Goal: Task Accomplishment & Management: Use online tool/utility

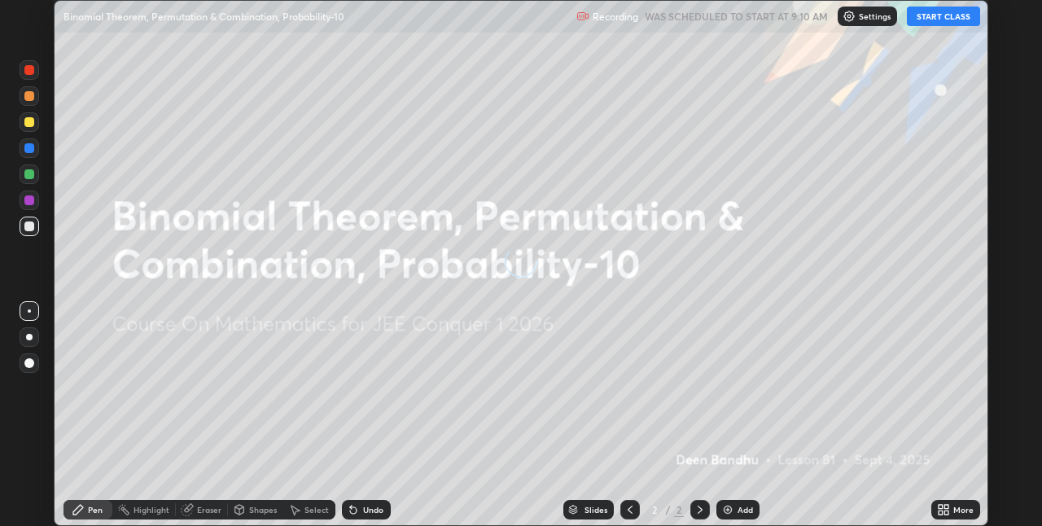
scroll to position [526, 1041]
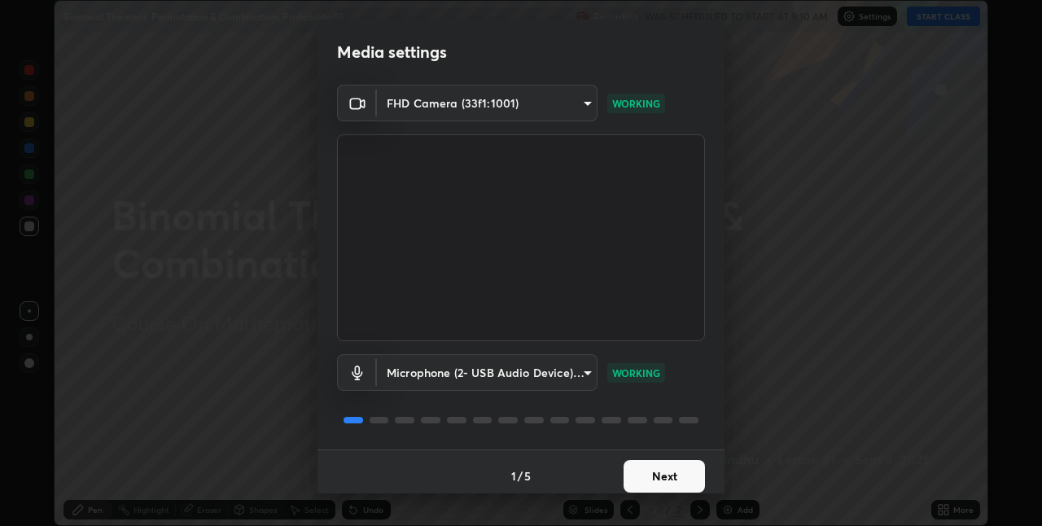
click at [691, 471] on button "Next" at bounding box center [664, 476] width 81 height 33
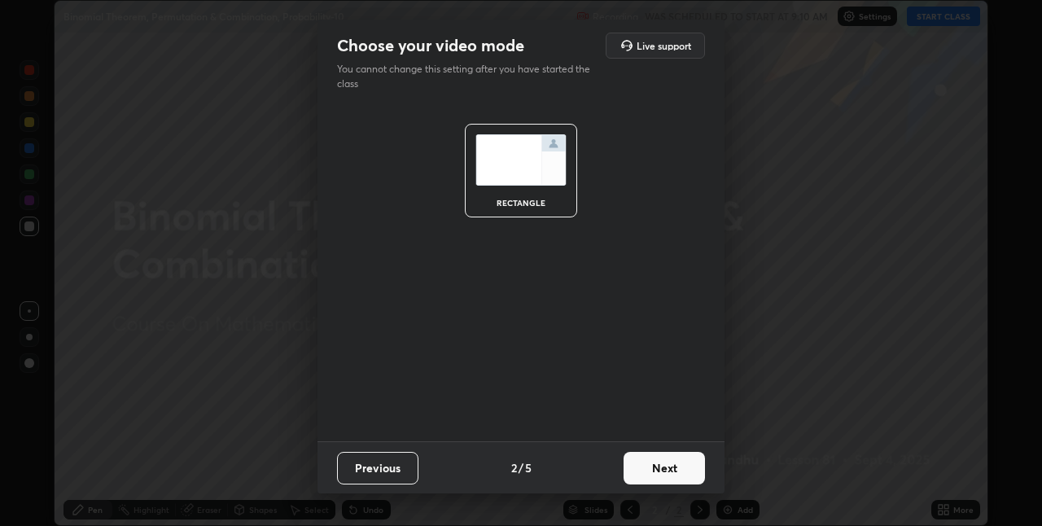
click at [691, 468] on button "Next" at bounding box center [664, 468] width 81 height 33
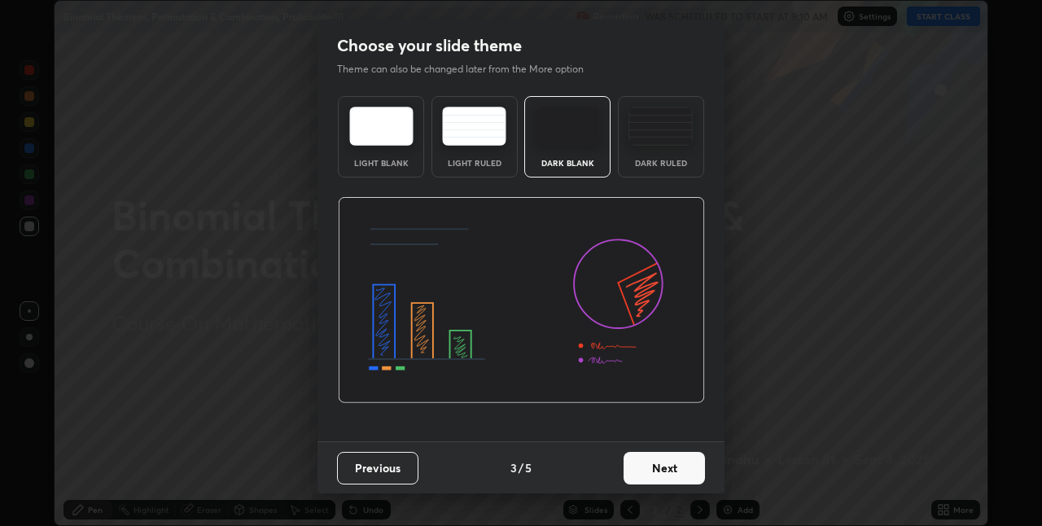
click at [693, 462] on button "Next" at bounding box center [664, 468] width 81 height 33
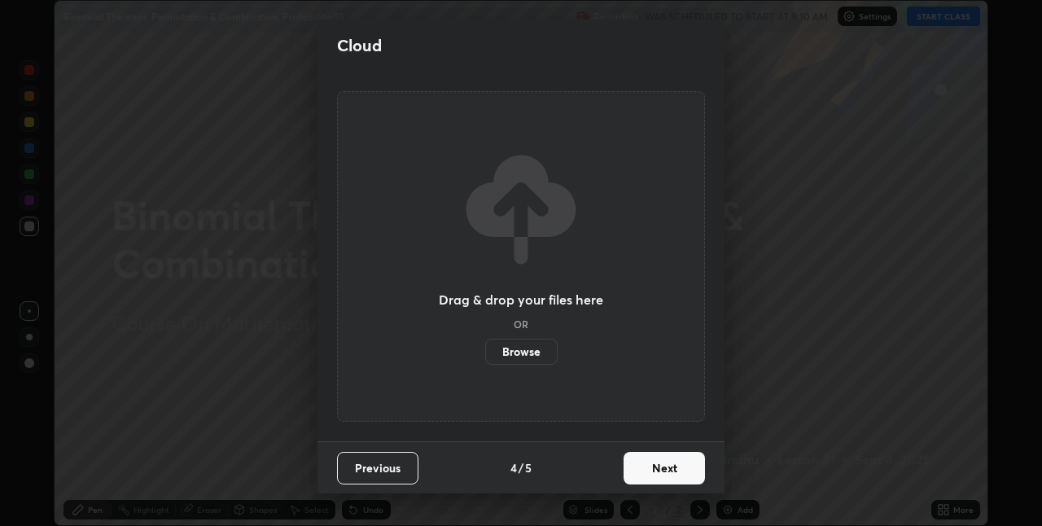
click at [694, 462] on button "Next" at bounding box center [664, 468] width 81 height 33
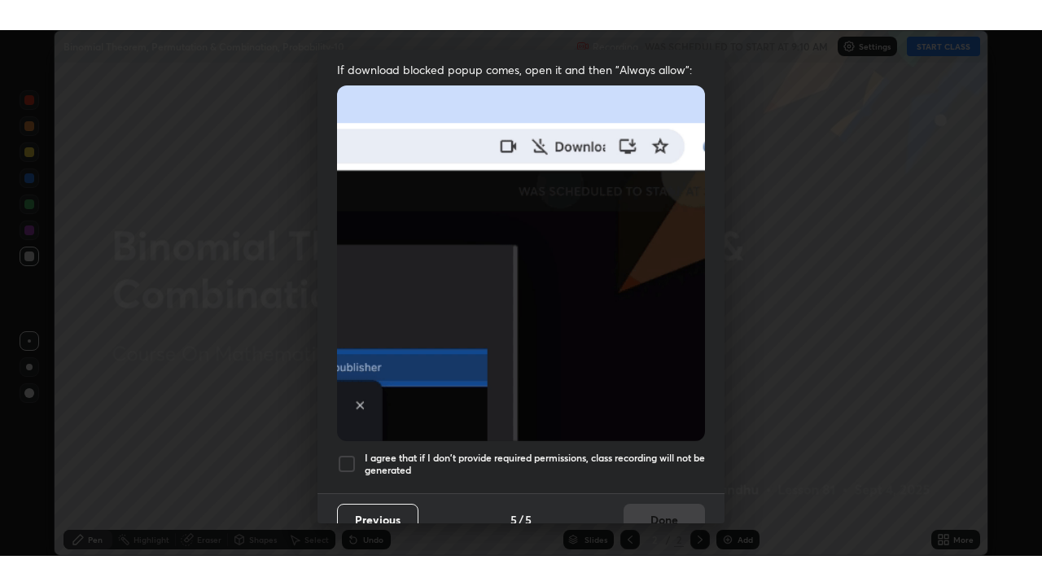
scroll to position [340, 0]
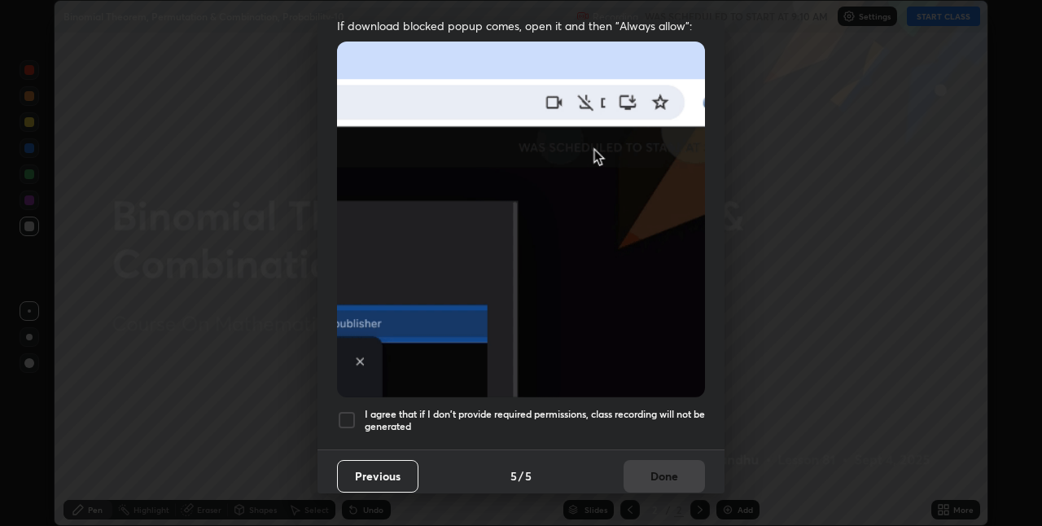
click at [692, 408] on h5 "I agree that if I don't provide required permissions, class recording will not …" at bounding box center [535, 420] width 340 height 25
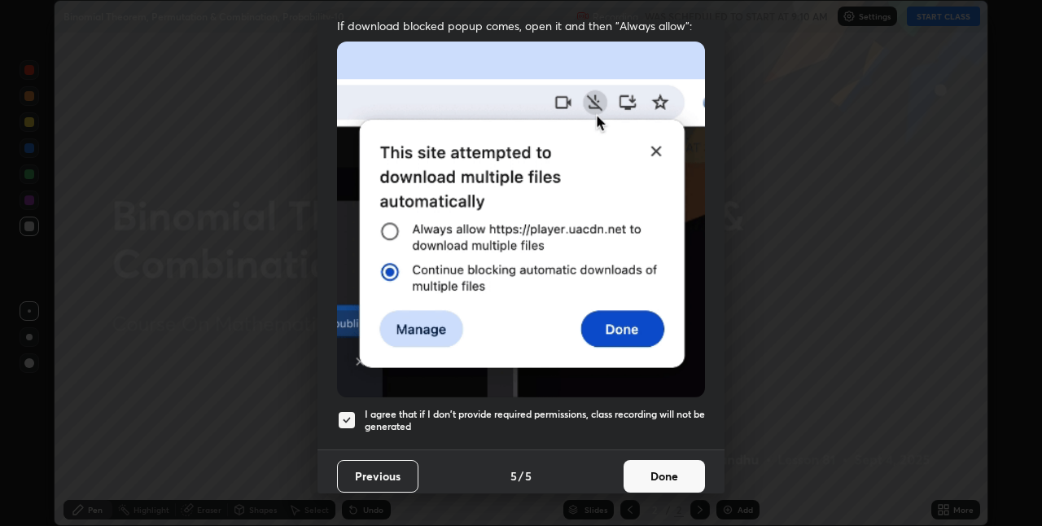
click at [692, 463] on button "Done" at bounding box center [664, 476] width 81 height 33
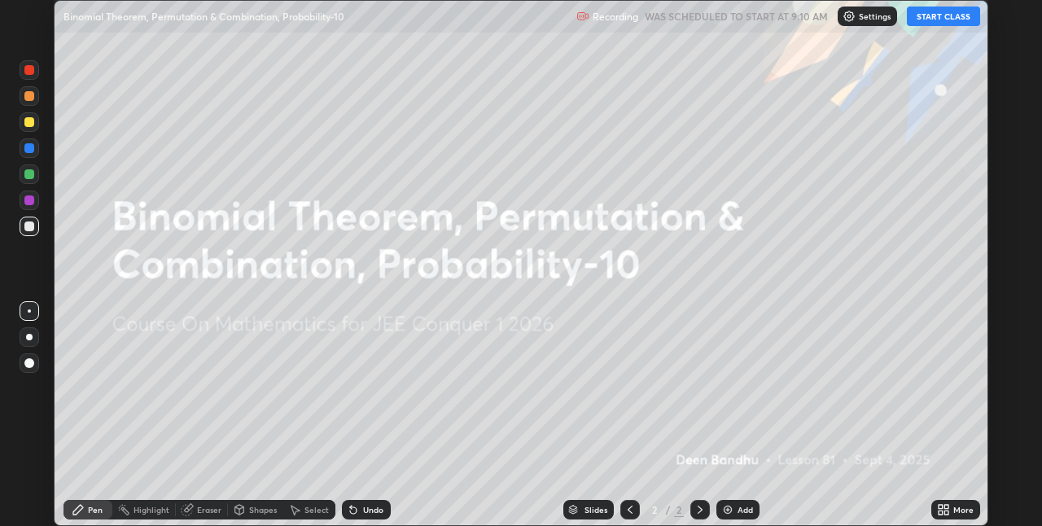
click at [941, 506] on icon at bounding box center [941, 507] width 4 height 4
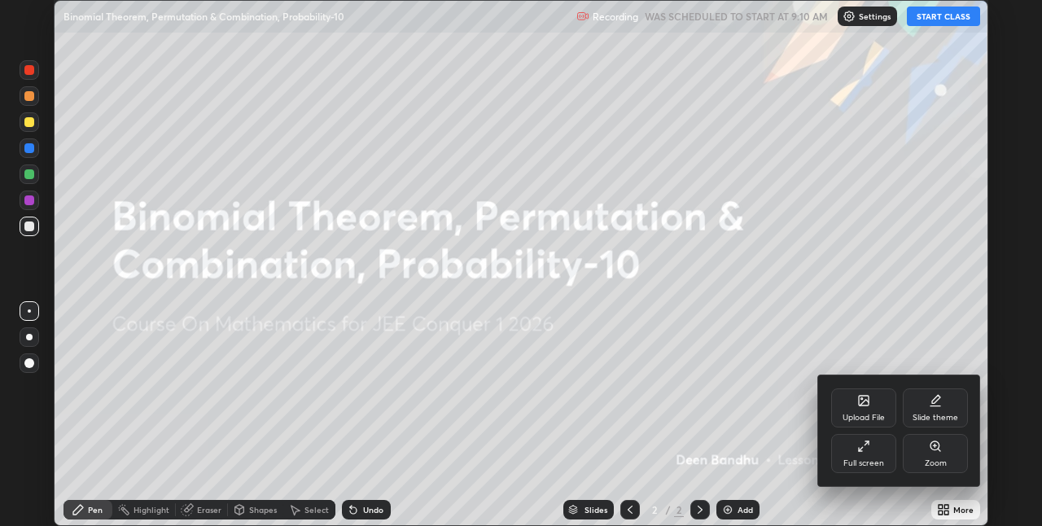
click at [854, 457] on div "Full screen" at bounding box center [863, 453] width 65 height 39
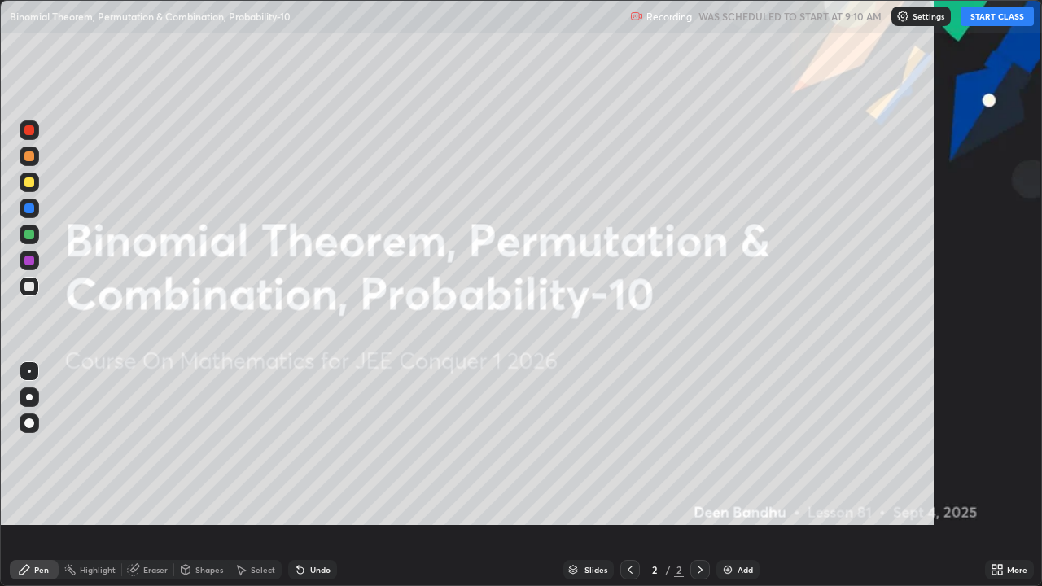
scroll to position [586, 1042]
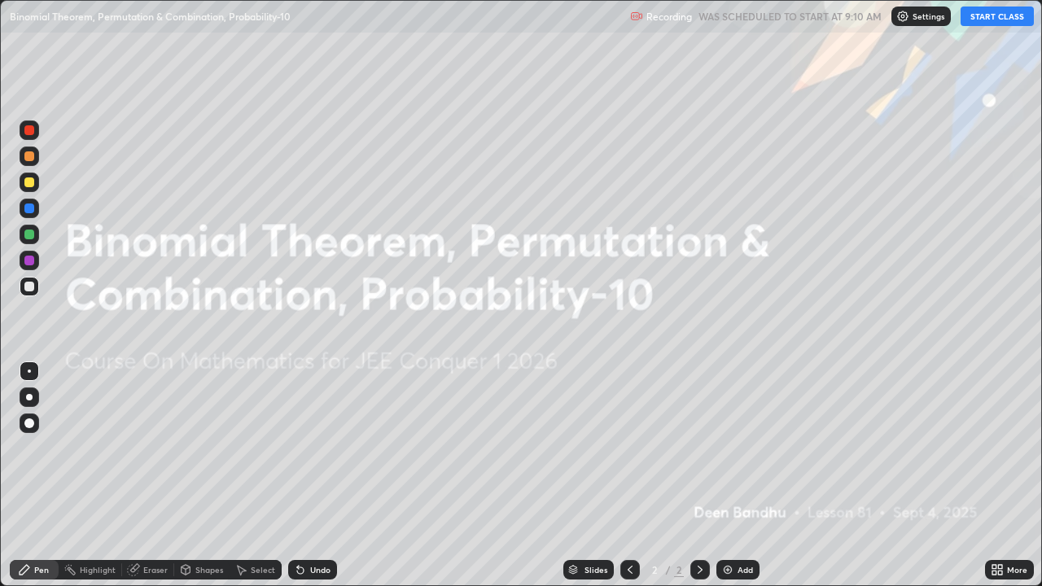
click at [987, 20] on button "START CLASS" at bounding box center [997, 17] width 73 height 20
click at [738, 525] on div "Add" at bounding box center [745, 570] width 15 height 8
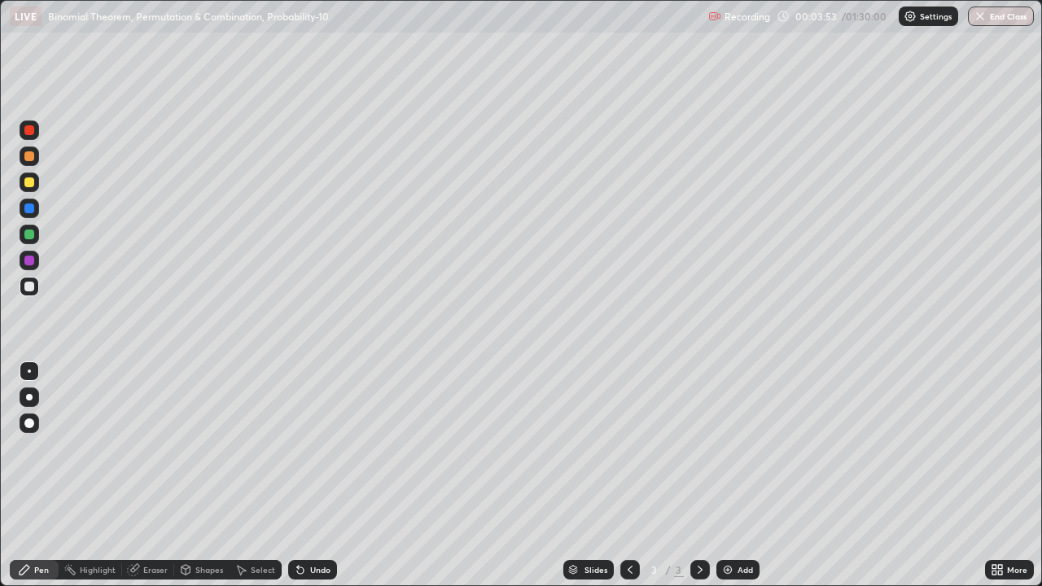
click at [30, 260] on div at bounding box center [29, 261] width 10 height 10
click at [28, 234] on div at bounding box center [29, 235] width 10 height 10
click at [742, 525] on div "Add" at bounding box center [745, 570] width 15 height 8
click at [32, 260] on div at bounding box center [29, 261] width 10 height 10
click at [28, 184] on div at bounding box center [29, 182] width 10 height 10
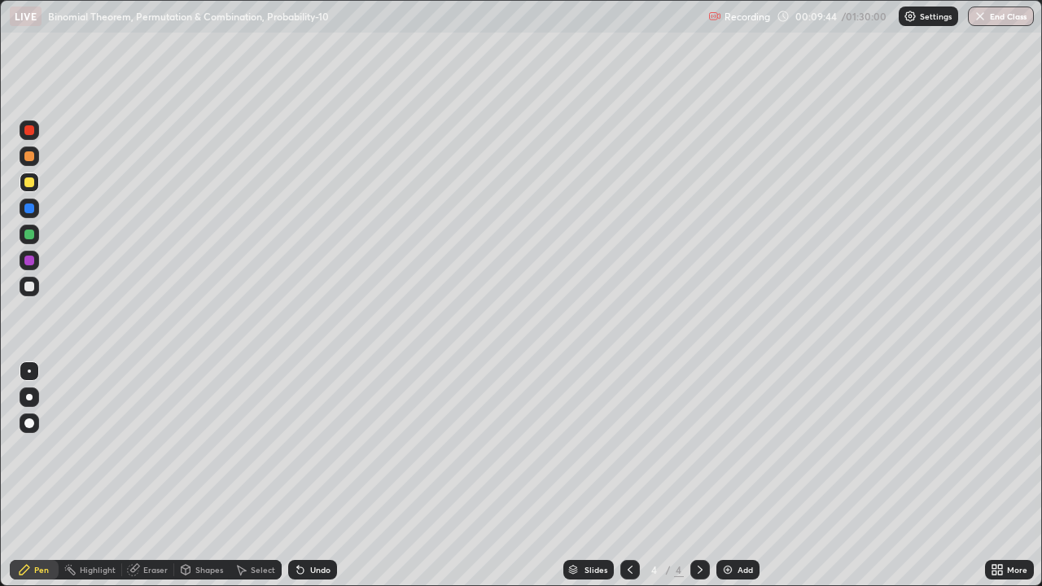
click at [27, 132] on div at bounding box center [29, 130] width 10 height 10
click at [140, 525] on div "Eraser" at bounding box center [148, 570] width 52 height 20
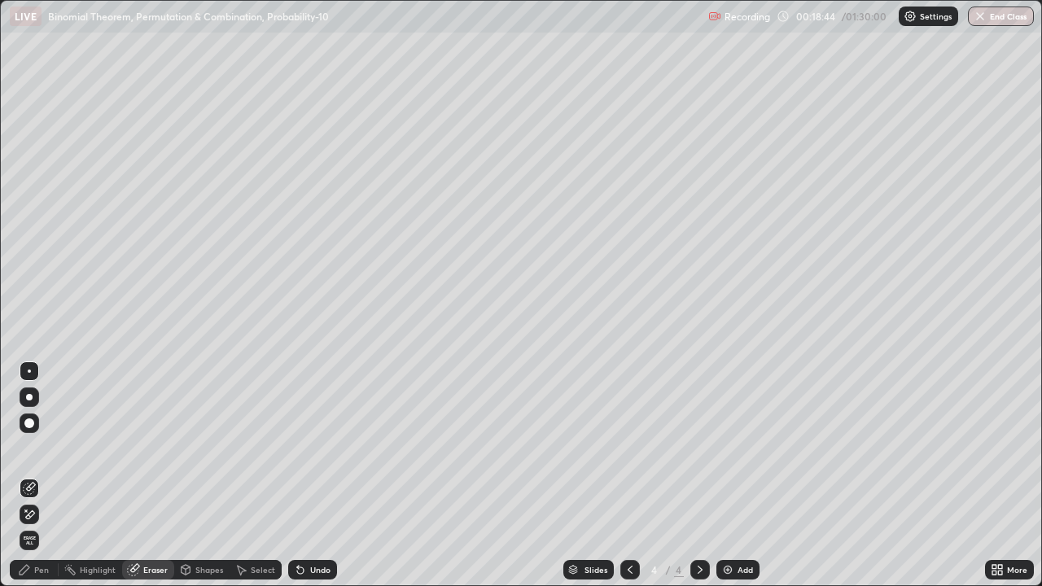
click at [34, 525] on div "Pen" at bounding box center [34, 570] width 49 height 20
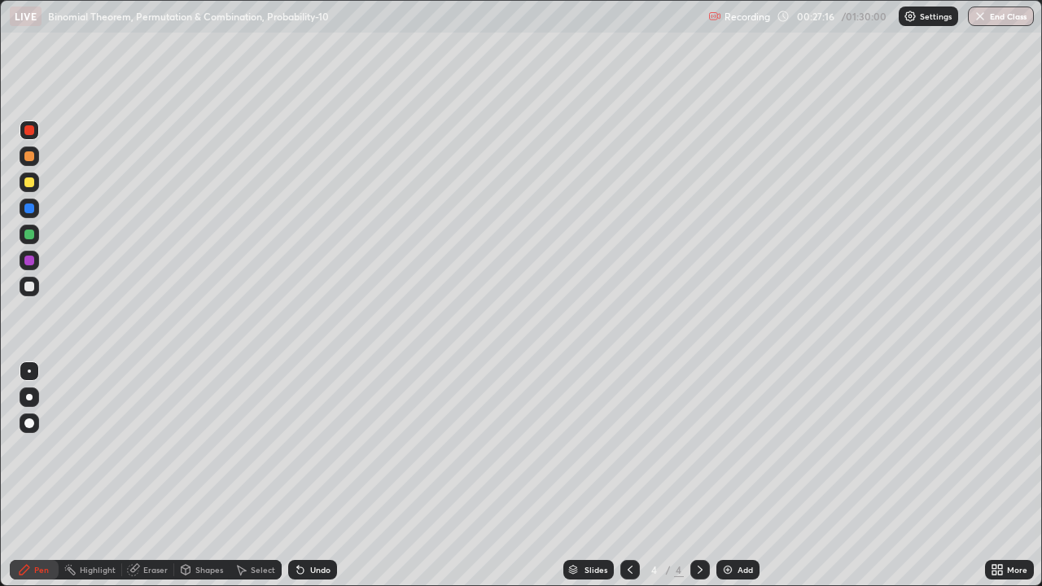
click at [30, 234] on div at bounding box center [29, 235] width 10 height 10
click at [738, 525] on div "Add" at bounding box center [745, 570] width 15 height 8
click at [29, 159] on div at bounding box center [29, 156] width 10 height 10
click at [30, 262] on div at bounding box center [29, 261] width 10 height 10
click at [746, 525] on div "Add" at bounding box center [745, 570] width 15 height 8
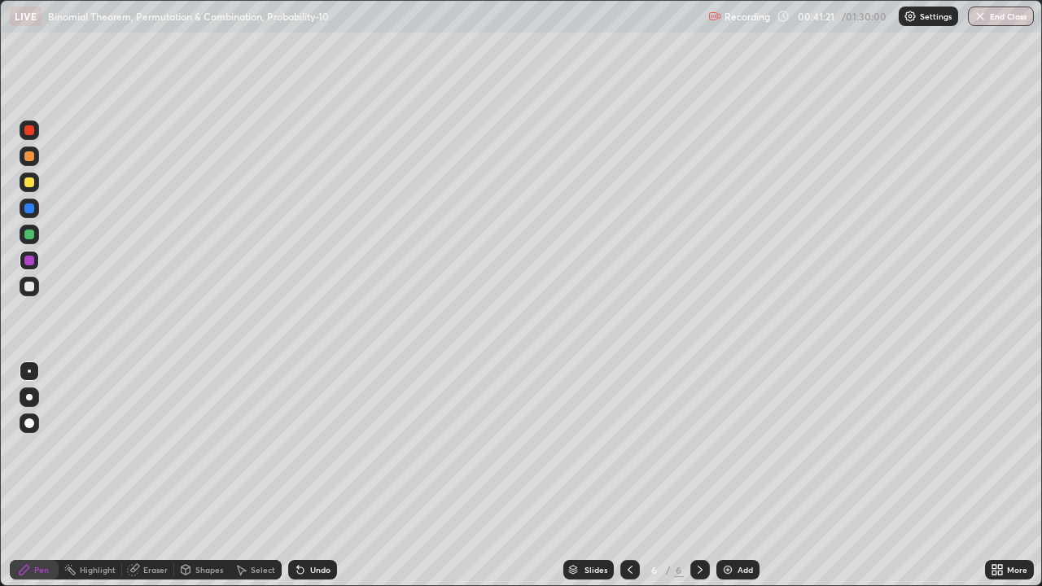
click at [33, 159] on div at bounding box center [29, 156] width 10 height 10
click at [30, 234] on div at bounding box center [29, 235] width 10 height 10
click at [28, 258] on div at bounding box center [29, 261] width 10 height 10
click at [29, 183] on div at bounding box center [29, 182] width 10 height 10
click at [743, 525] on div "Add" at bounding box center [745, 570] width 15 height 8
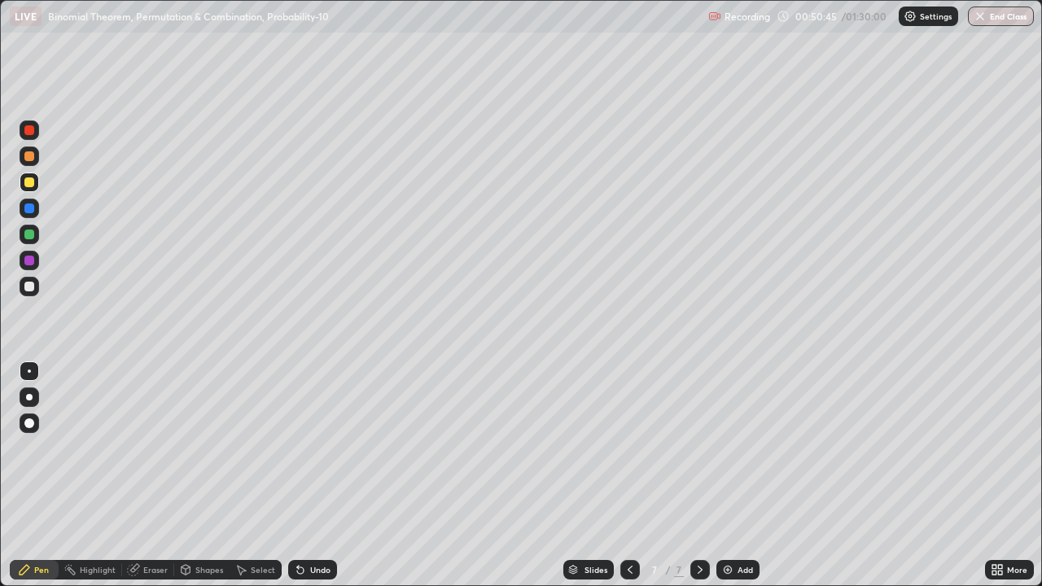
click at [28, 129] on div at bounding box center [29, 130] width 10 height 10
click at [25, 235] on div at bounding box center [29, 235] width 10 height 10
click at [31, 261] on div at bounding box center [29, 261] width 10 height 10
click at [28, 207] on div at bounding box center [29, 209] width 10 height 10
click at [745, 525] on div "Add" at bounding box center [745, 570] width 15 height 8
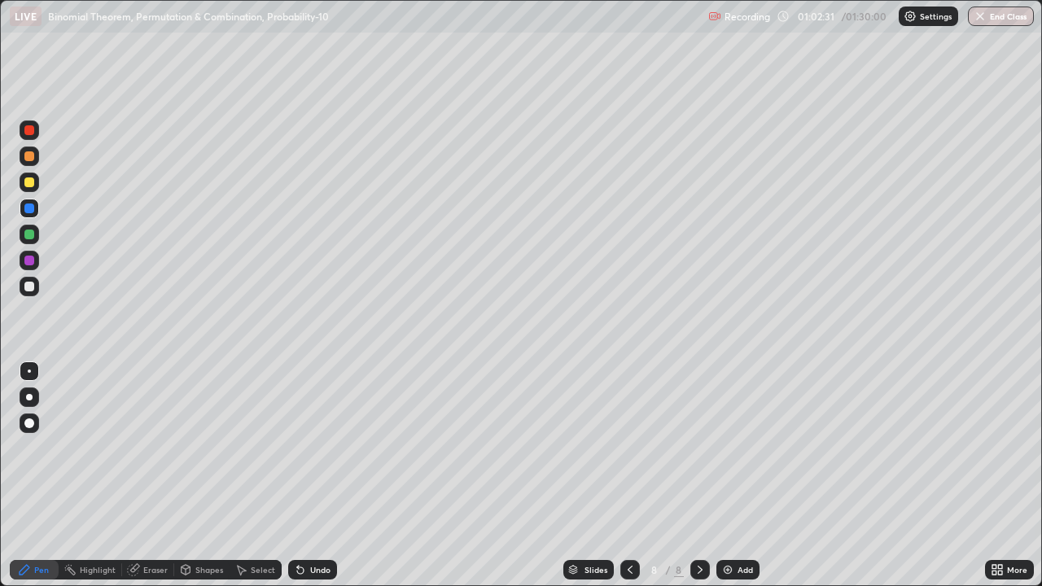
click at [28, 259] on div at bounding box center [29, 261] width 10 height 10
click at [743, 525] on div "Add" at bounding box center [745, 570] width 15 height 8
click at [33, 158] on div at bounding box center [29, 156] width 10 height 10
click at [25, 236] on div at bounding box center [29, 235] width 10 height 10
click at [37, 428] on div at bounding box center [30, 424] width 20 height 20
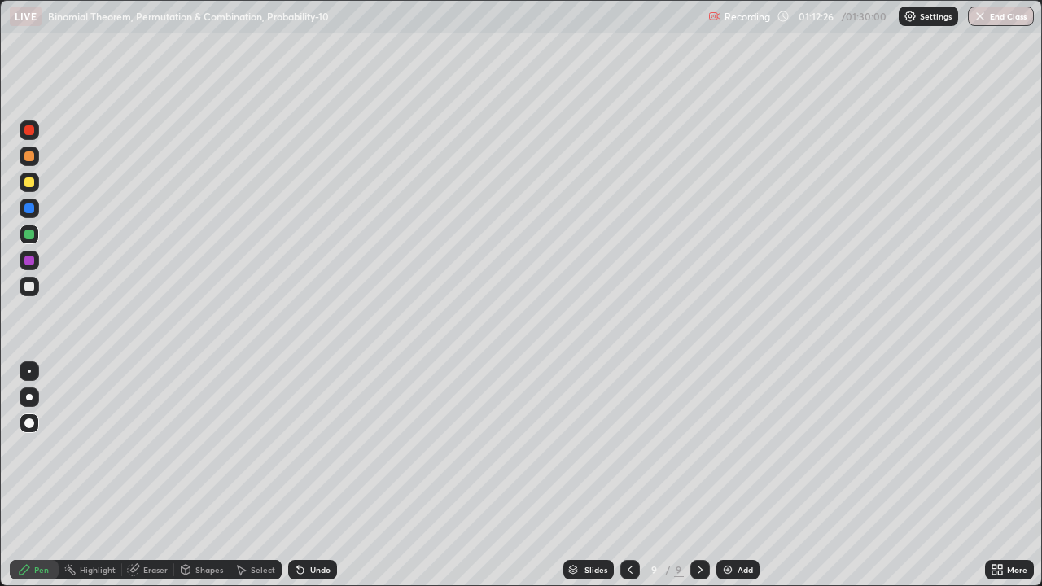
click at [35, 435] on div at bounding box center [30, 423] width 20 height 26
click at [621, 525] on div at bounding box center [630, 570] width 20 height 20
click at [628, 525] on icon at bounding box center [630, 569] width 13 height 13
click at [698, 525] on icon at bounding box center [700, 569] width 13 height 13
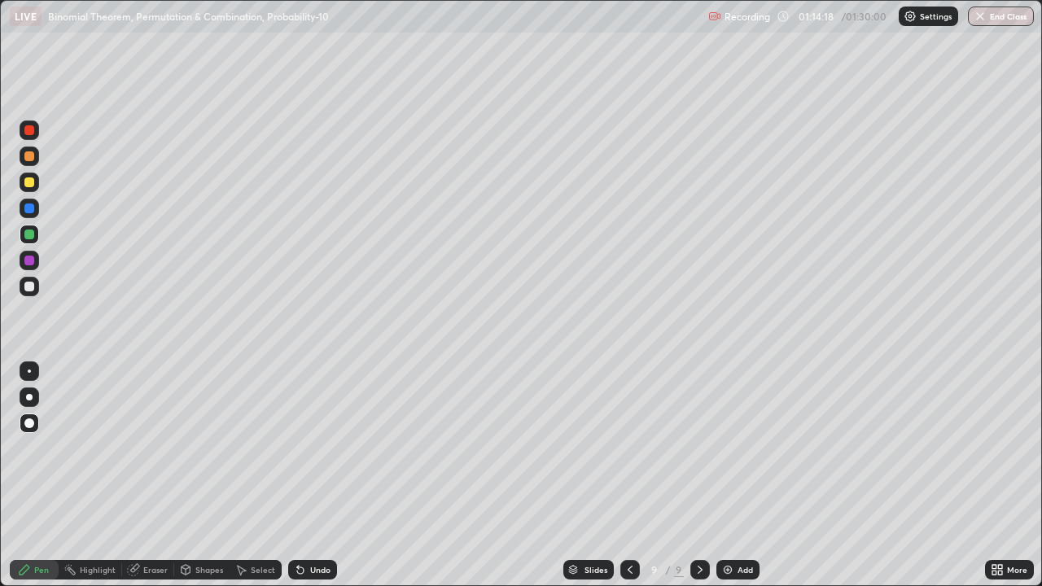
click at [705, 525] on icon at bounding box center [700, 569] width 13 height 13
click at [30, 258] on div at bounding box center [29, 261] width 10 height 10
click at [41, 525] on div "Pen" at bounding box center [41, 570] width 15 height 8
click at [29, 371] on div at bounding box center [29, 371] width 3 height 3
click at [153, 525] on div "Eraser" at bounding box center [155, 570] width 24 height 8
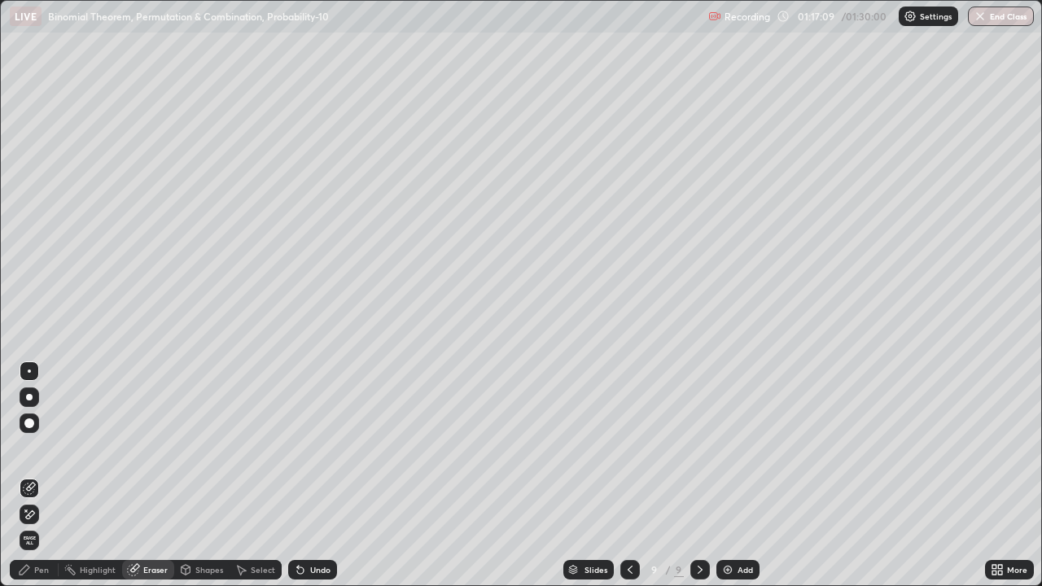
click at [40, 525] on div "Pen" at bounding box center [41, 570] width 15 height 8
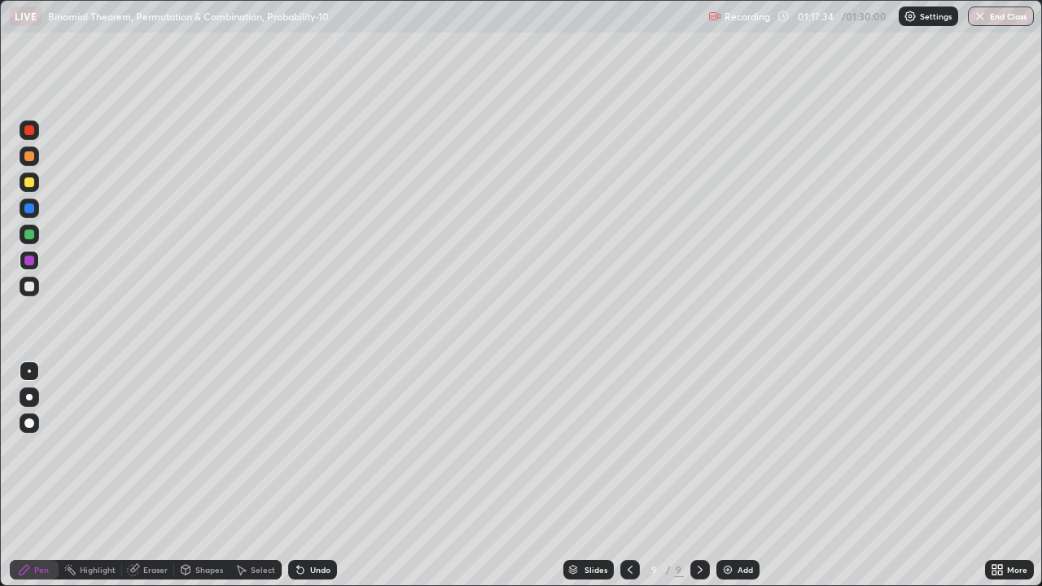
click at [28, 182] on div at bounding box center [29, 182] width 10 height 10
click at [627, 525] on icon at bounding box center [630, 569] width 13 height 13
click at [628, 525] on icon at bounding box center [630, 569] width 13 height 13
click at [700, 525] on icon at bounding box center [700, 569] width 13 height 13
click at [698, 525] on icon at bounding box center [700, 569] width 13 height 13
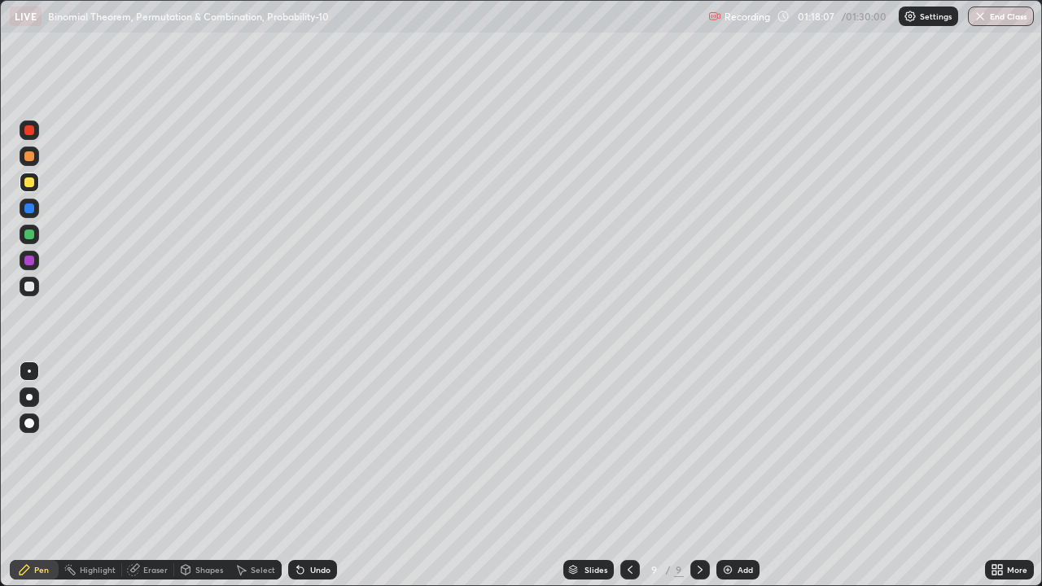
click at [698, 525] on icon at bounding box center [700, 569] width 13 height 13
click at [738, 525] on div "Add" at bounding box center [745, 570] width 15 height 8
click at [625, 525] on icon at bounding box center [629, 569] width 13 height 13
click at [698, 525] on div at bounding box center [700, 570] width 20 height 20
click at [628, 525] on icon at bounding box center [629, 570] width 5 height 8
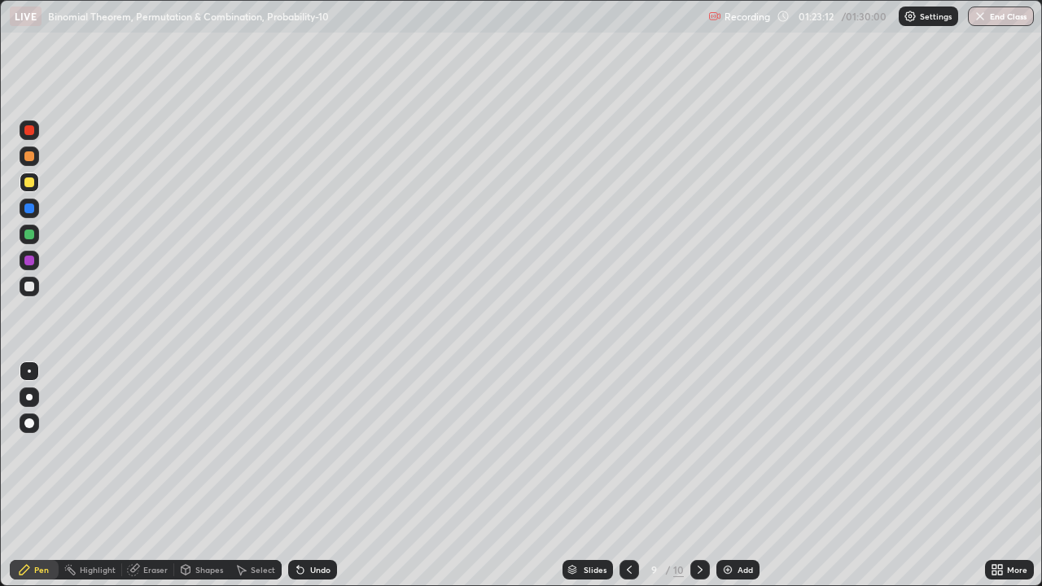
click at [628, 525] on icon at bounding box center [629, 570] width 5 height 8
click at [698, 525] on icon at bounding box center [700, 569] width 13 height 13
click at [253, 525] on div "Select" at bounding box center [263, 570] width 24 height 8
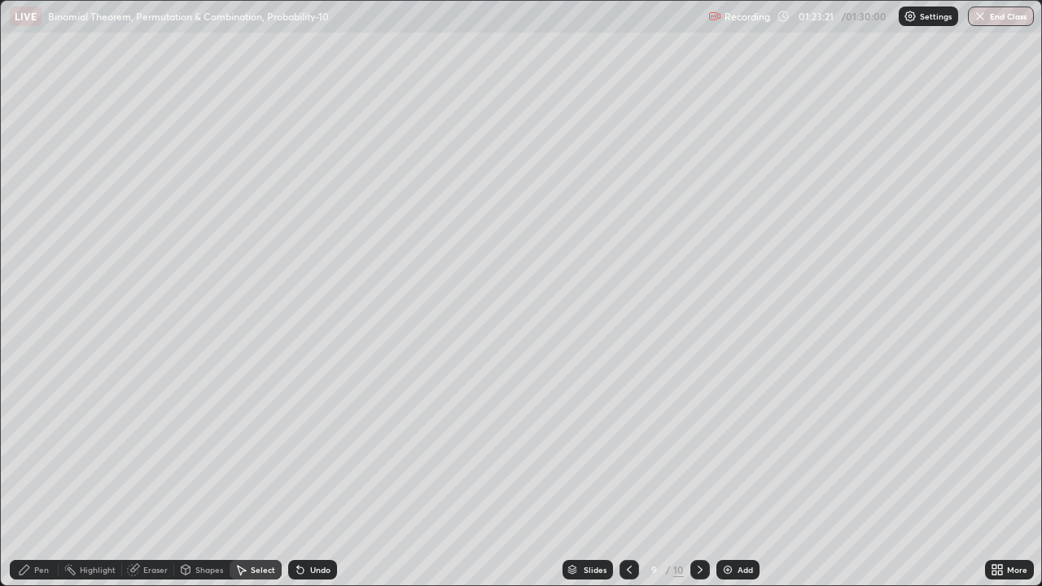
click at [256, 525] on div "Select" at bounding box center [263, 570] width 24 height 8
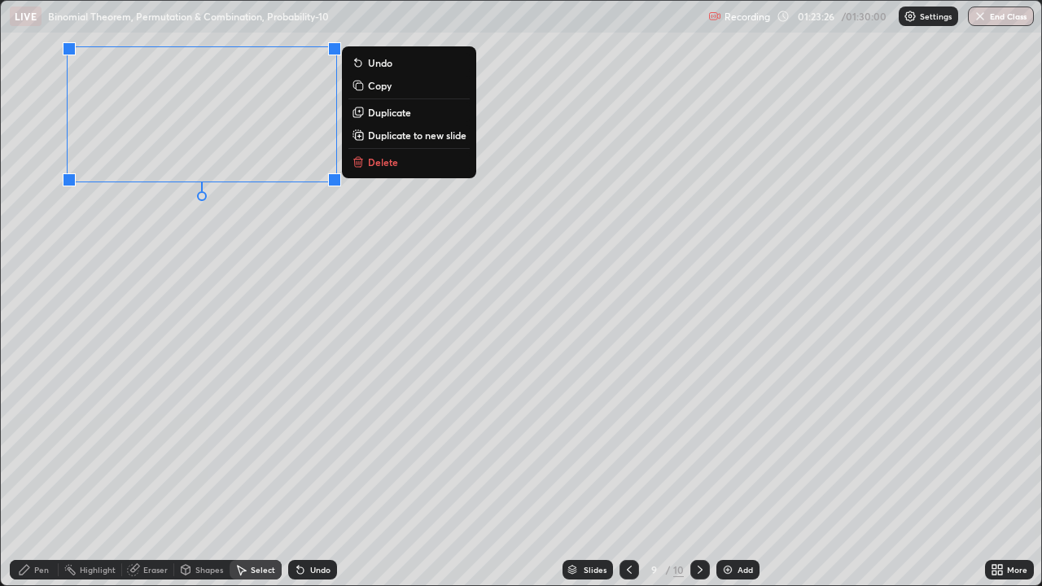
click at [387, 82] on p "Copy" at bounding box center [380, 85] width 24 height 13
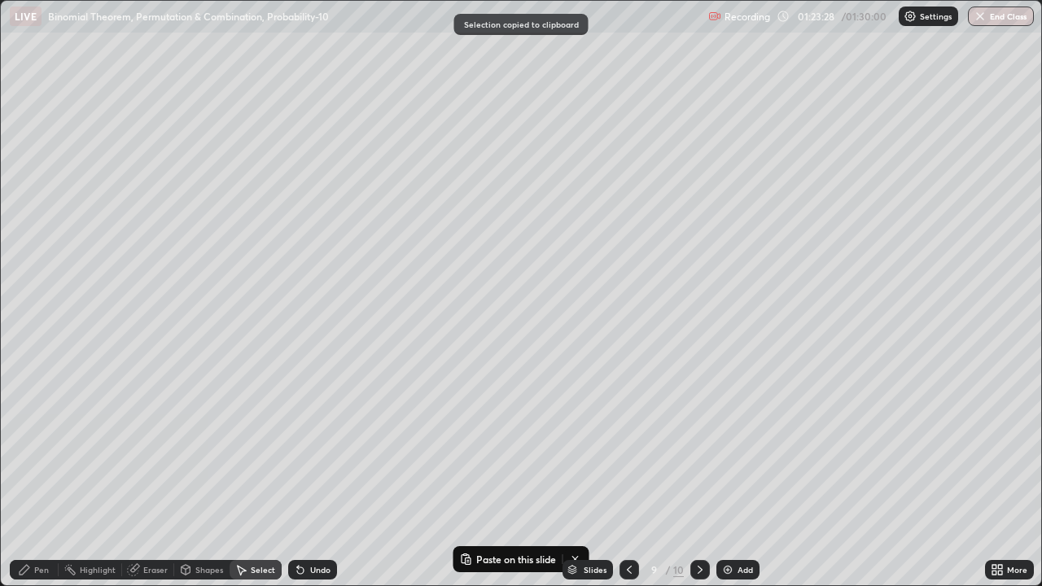
click at [696, 525] on icon at bounding box center [700, 569] width 13 height 13
click at [742, 525] on div "Add" at bounding box center [745, 570] width 15 height 8
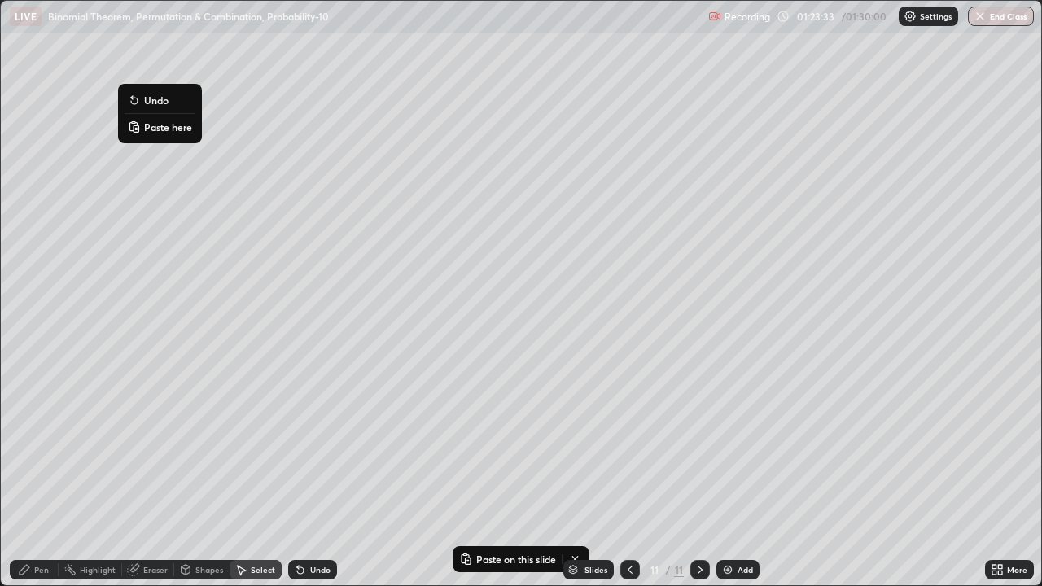
click at [164, 125] on p "Paste here" at bounding box center [168, 126] width 48 height 13
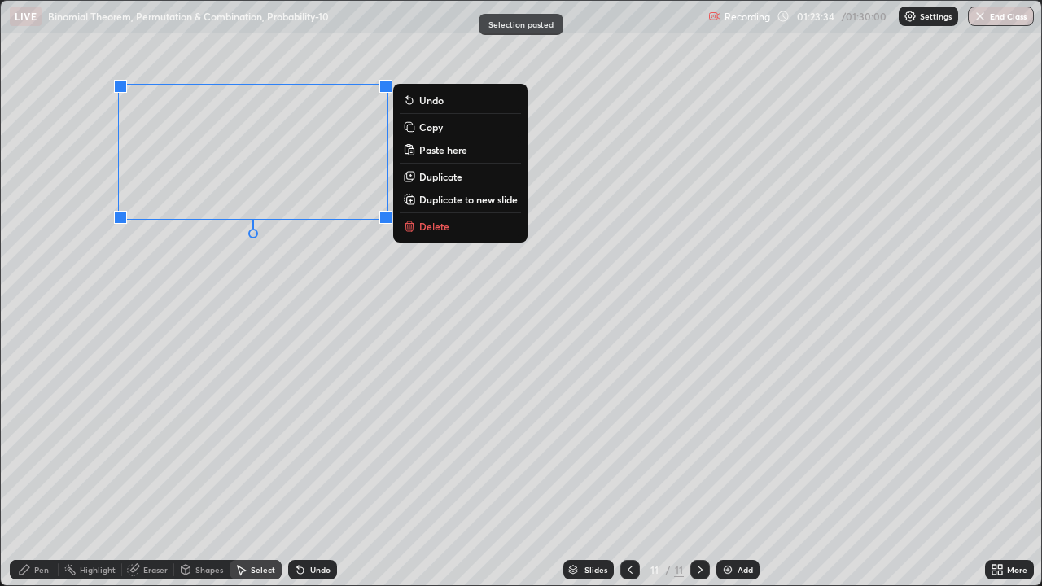
click at [37, 525] on div "Pen" at bounding box center [34, 570] width 49 height 20
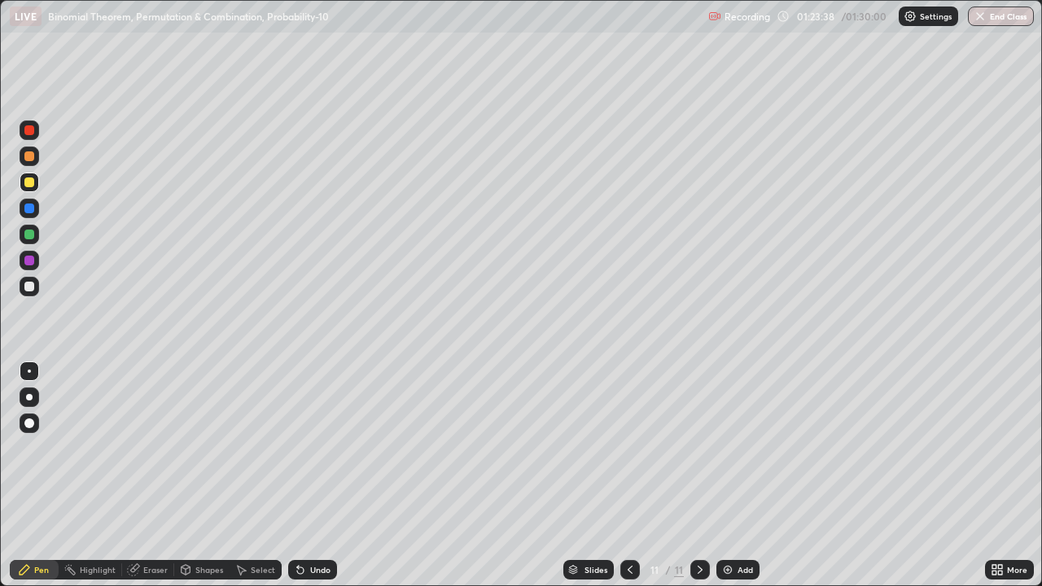
click at [28, 257] on div at bounding box center [29, 261] width 10 height 10
click at [785, 15] on icon at bounding box center [784, 16] width 13 height 13
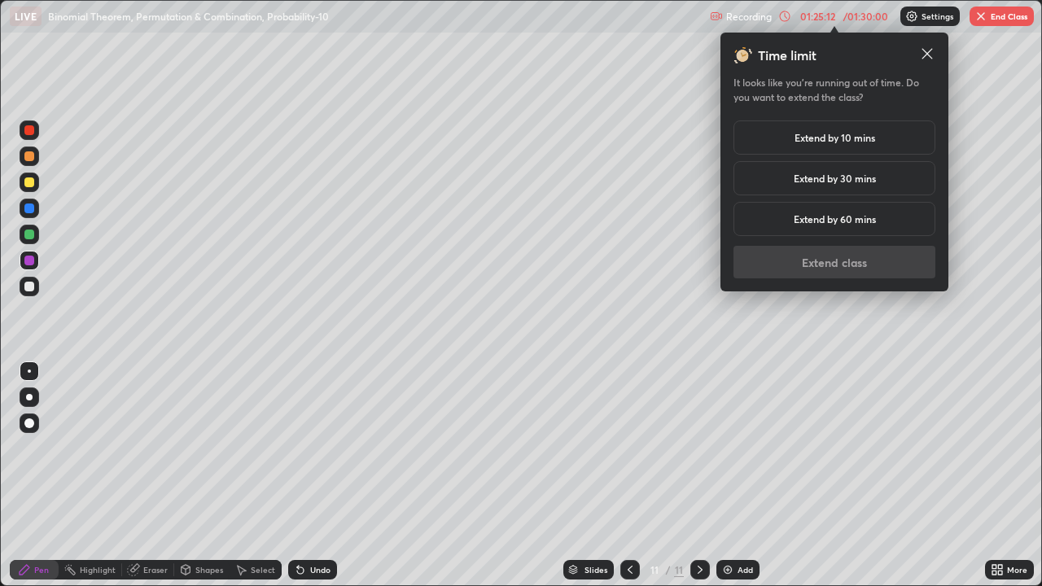
click at [868, 177] on h5 "Extend by 30 mins" at bounding box center [835, 178] width 82 height 15
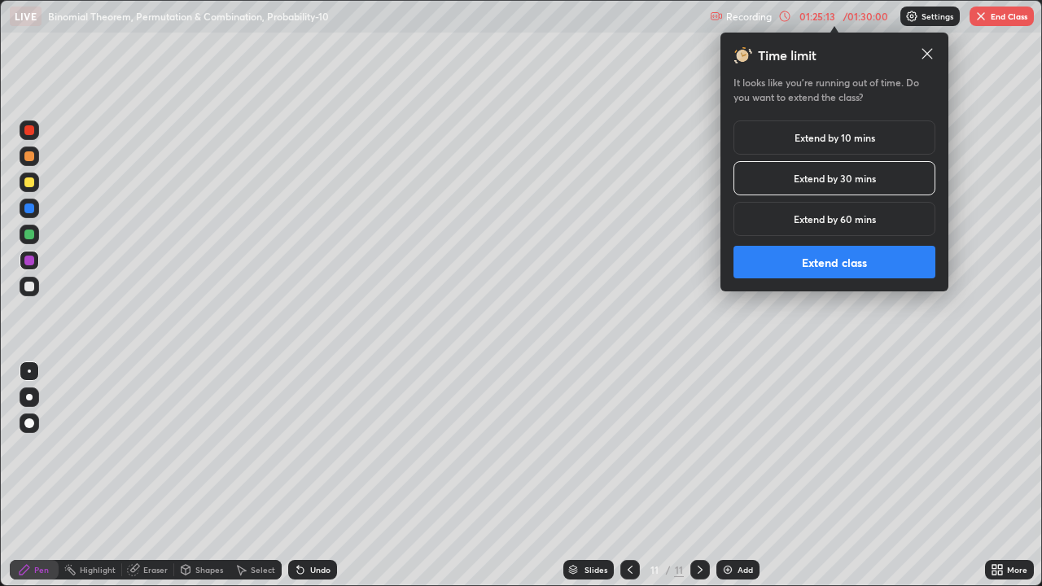
click at [869, 257] on button "Extend class" at bounding box center [834, 262] width 202 height 33
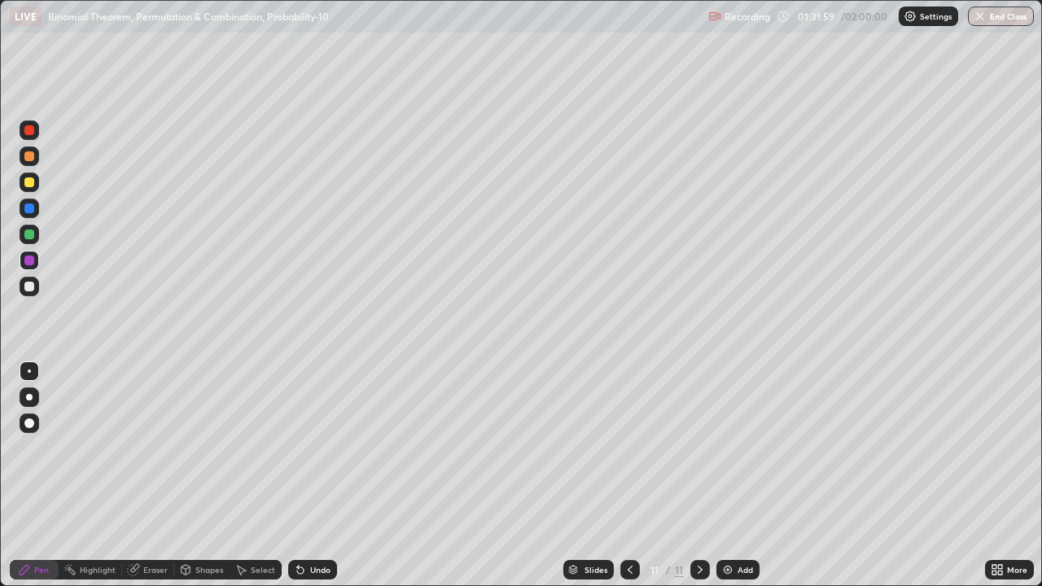
click at [628, 525] on icon at bounding box center [630, 569] width 13 height 13
click at [620, 525] on div at bounding box center [630, 570] width 20 height 20
click at [628, 525] on icon at bounding box center [630, 569] width 13 height 13
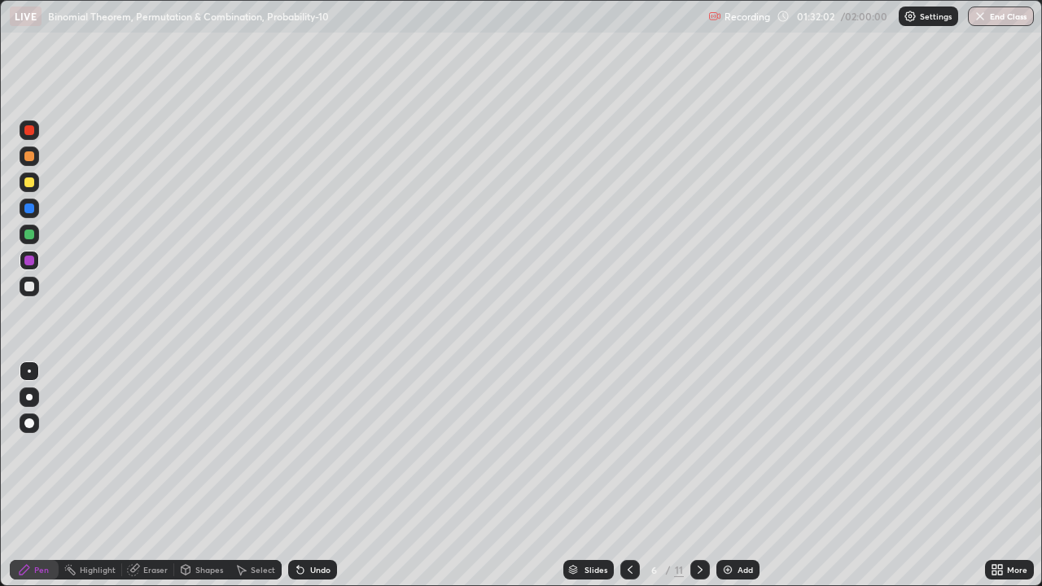
click at [628, 525] on icon at bounding box center [630, 569] width 13 height 13
click at [628, 525] on icon at bounding box center [630, 570] width 5 height 8
click at [627, 525] on icon at bounding box center [630, 569] width 13 height 13
click at [696, 525] on icon at bounding box center [700, 569] width 13 height 13
click at [698, 525] on icon at bounding box center [700, 569] width 13 height 13
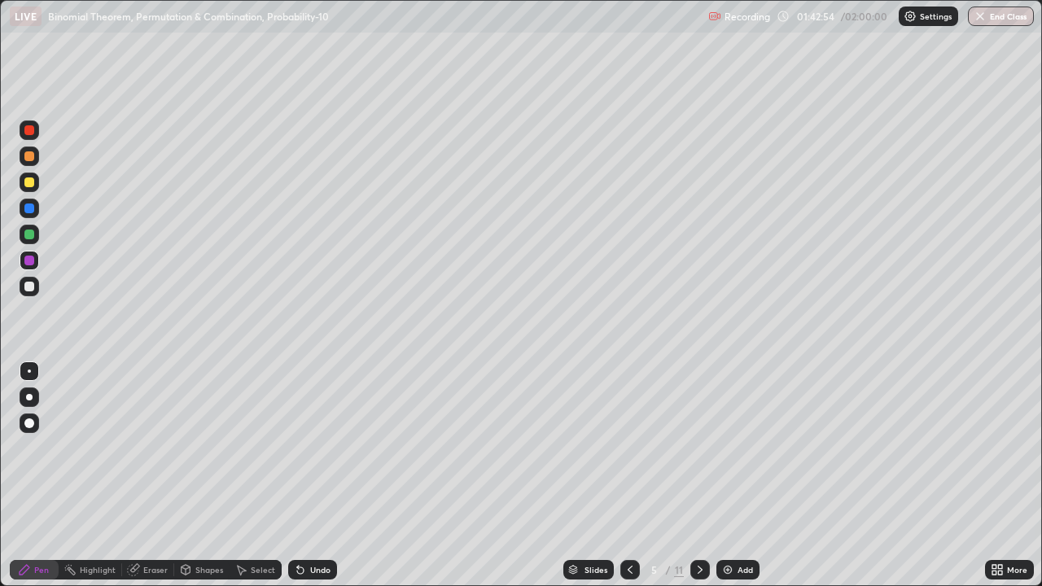
click at [698, 525] on icon at bounding box center [700, 569] width 13 height 13
click at [636, 525] on div at bounding box center [630, 570] width 20 height 20
click at [698, 525] on icon at bounding box center [700, 569] width 13 height 13
click at [1007, 13] on button "End Class" at bounding box center [1001, 17] width 66 height 20
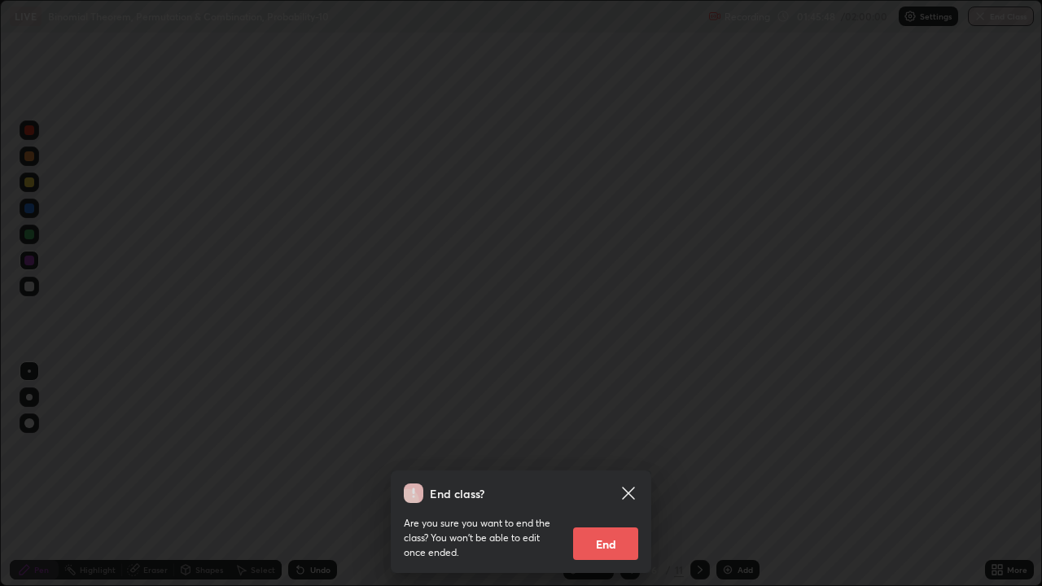
click at [633, 525] on button "End" at bounding box center [605, 543] width 65 height 33
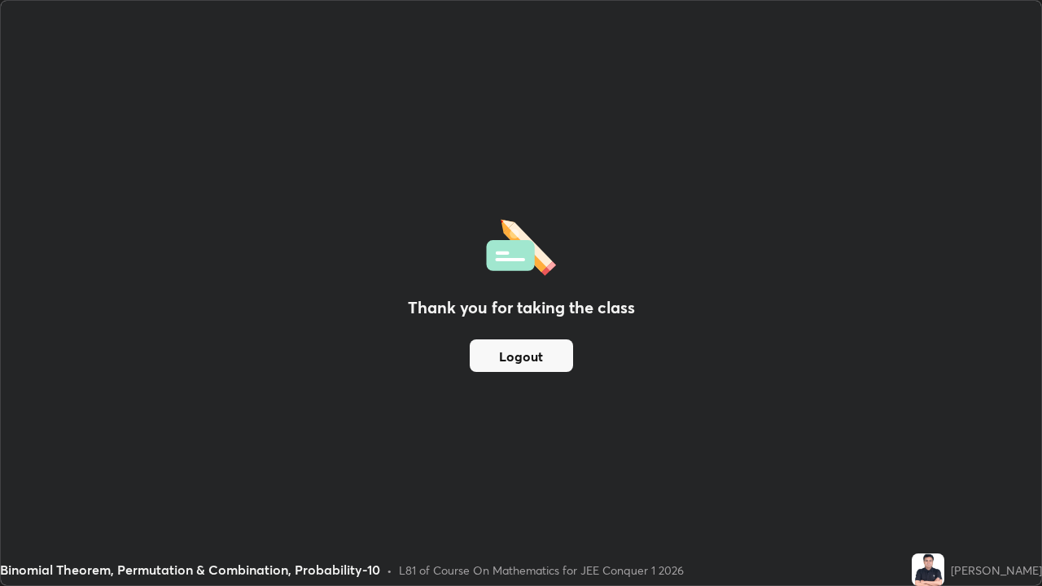
click at [558, 353] on button "Logout" at bounding box center [521, 355] width 103 height 33
